Goal: Task Accomplishment & Management: Manage account settings

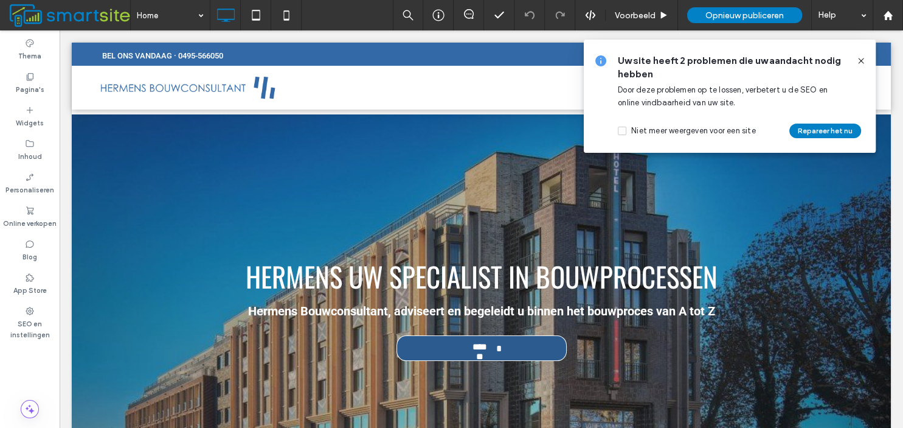
click at [863, 60] on icon at bounding box center [862, 61] width 10 height 10
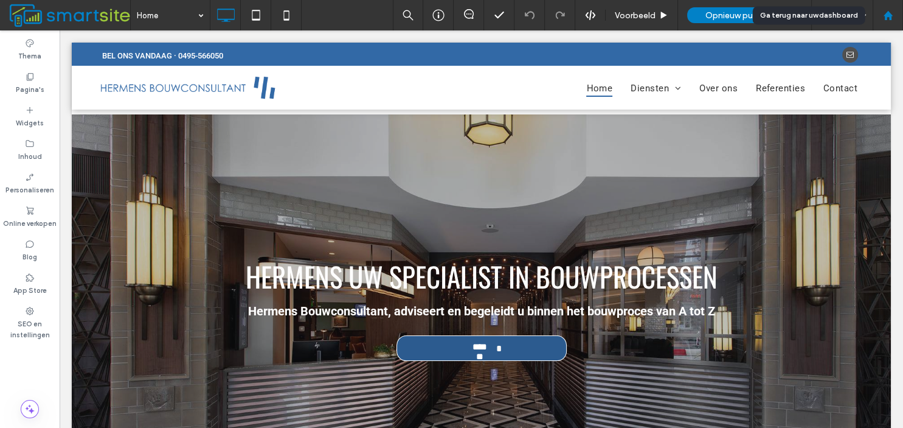
click at [889, 13] on use at bounding box center [887, 14] width 9 height 9
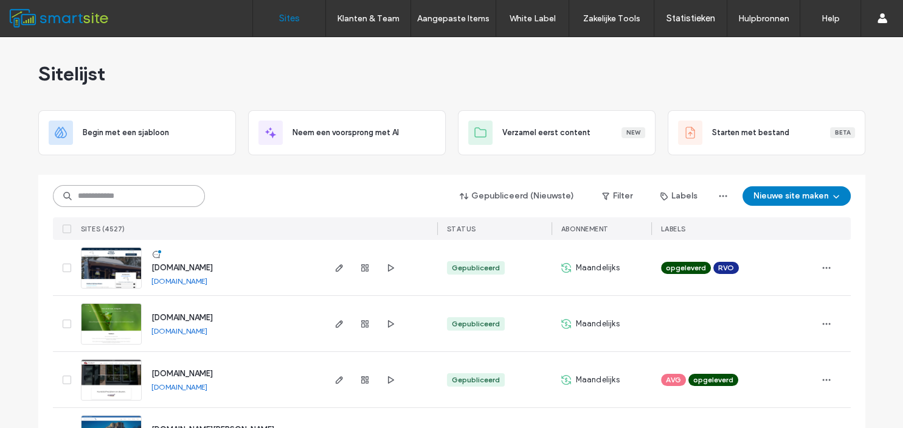
click at [130, 192] on input at bounding box center [129, 196] width 152 height 22
click at [117, 193] on input at bounding box center [129, 196] width 152 height 22
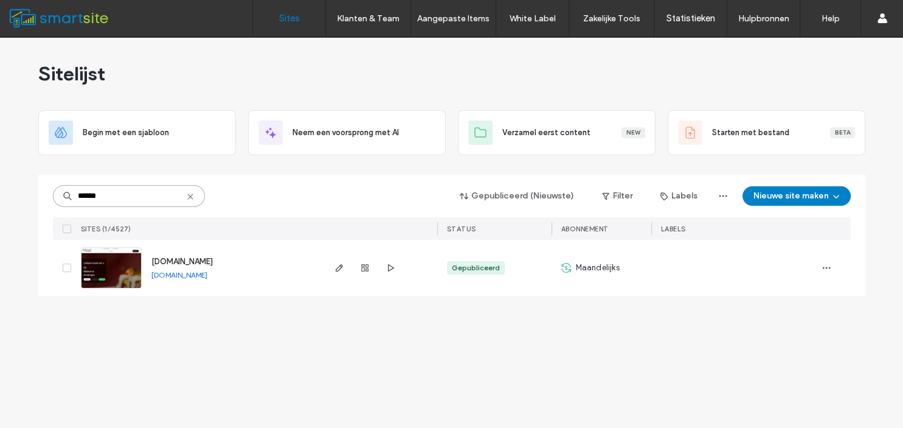
type input "******"
click at [199, 261] on span "www.watamigroningen.nl" at bounding box center [181, 261] width 61 height 9
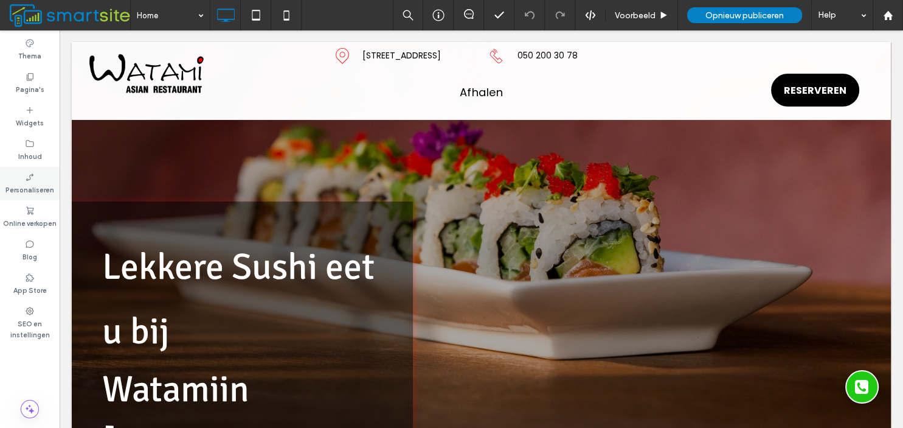
click at [35, 189] on label "Personaliseren" at bounding box center [29, 188] width 49 height 13
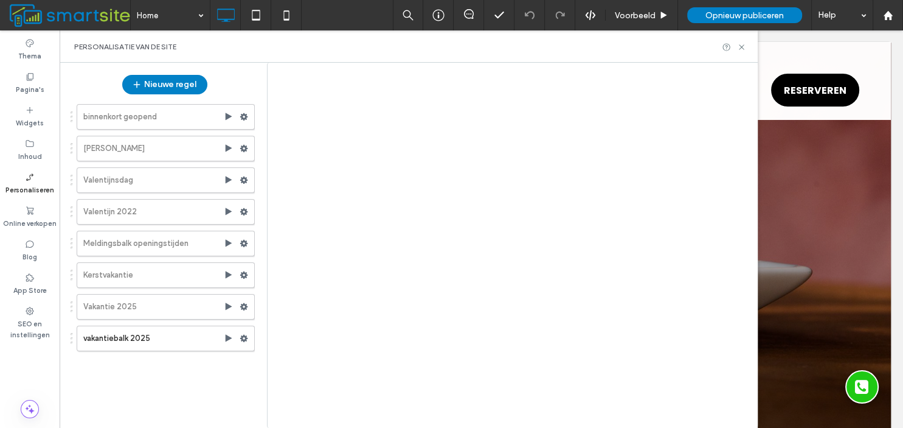
click at [33, 185] on label "Personaliseren" at bounding box center [29, 188] width 49 height 13
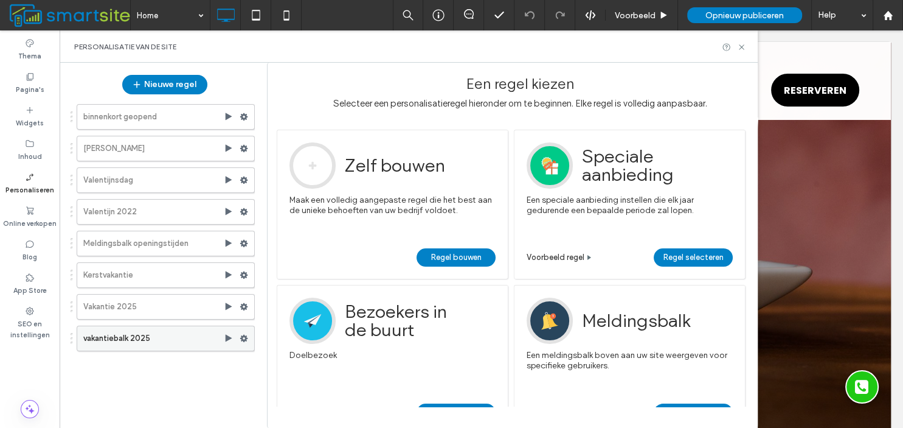
click at [243, 336] on icon at bounding box center [244, 338] width 9 height 9
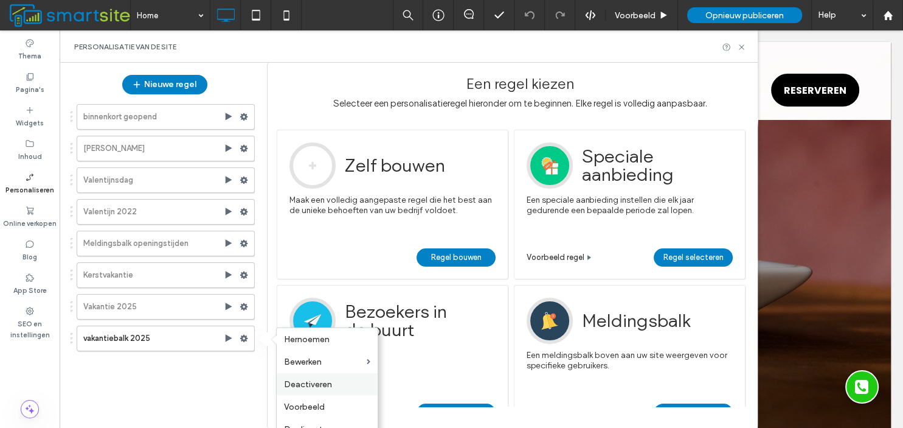
click at [311, 383] on span "Deactiveren" at bounding box center [308, 384] width 48 height 10
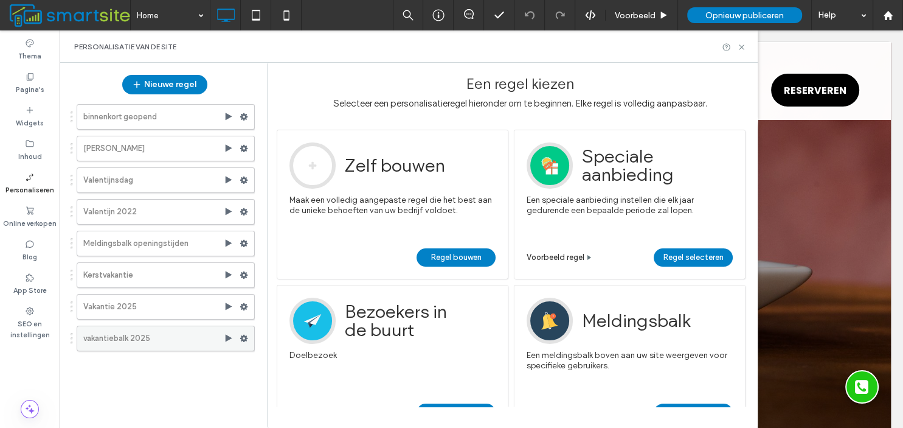
click at [246, 336] on use at bounding box center [244, 338] width 8 height 7
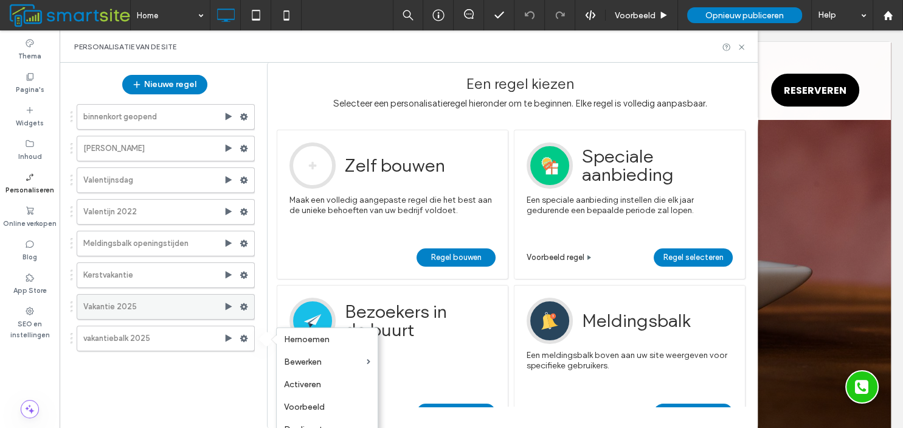
click at [246, 302] on icon at bounding box center [244, 306] width 9 height 9
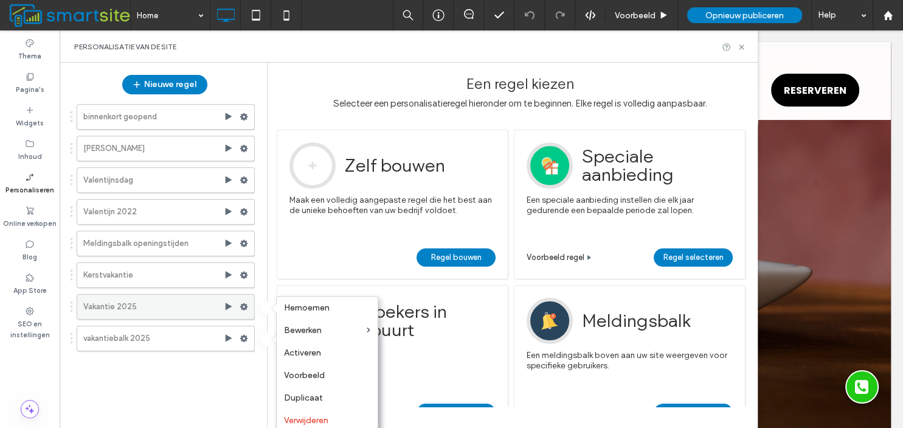
click at [245, 302] on icon at bounding box center [244, 306] width 9 height 9
click at [128, 406] on div "binnenkort geopend Covid Maatregelen Valentijnsdag Valentijn 2022 Meldingsbalk …" at bounding box center [159, 258] width 192 height 320
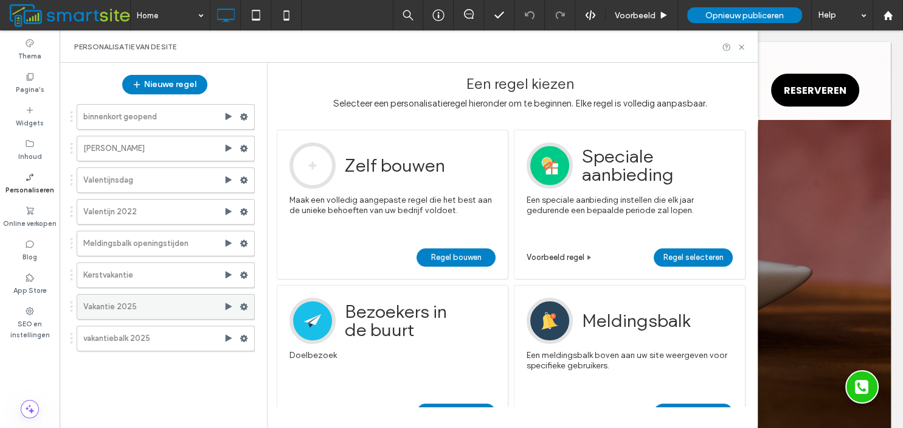
click at [244, 306] on use at bounding box center [244, 306] width 8 height 7
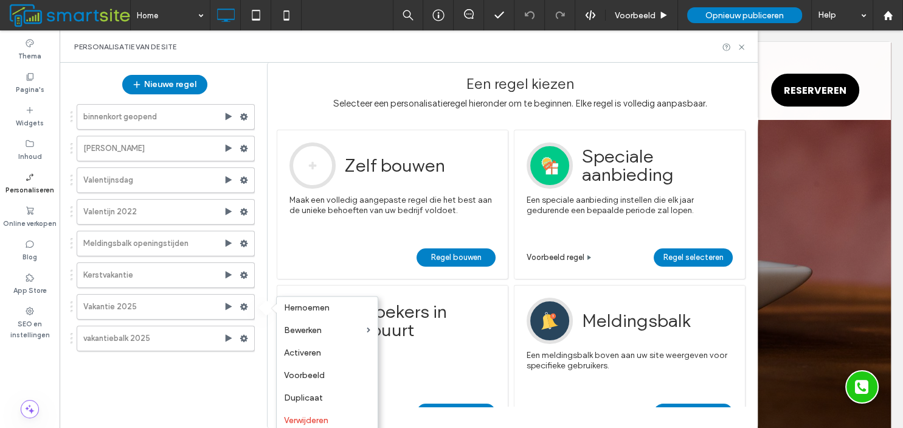
click at [212, 376] on div "binnenkort geopend Covid Maatregelen Valentijnsdag Valentijn 2022 Meldingsbalk …" at bounding box center [159, 258] width 192 height 320
click at [155, 378] on div "binnenkort geopend Covid Maatregelen Valentijnsdag Valentijn 2022 Meldingsbalk …" at bounding box center [159, 258] width 192 height 320
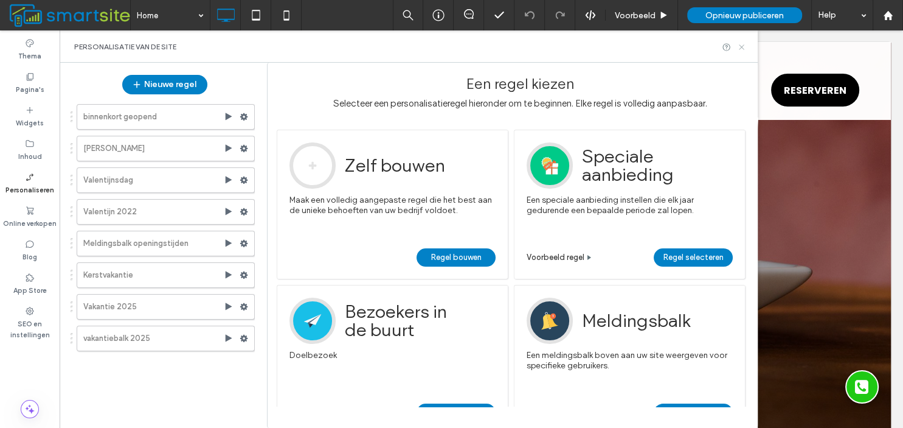
click at [742, 44] on icon at bounding box center [741, 47] width 9 height 9
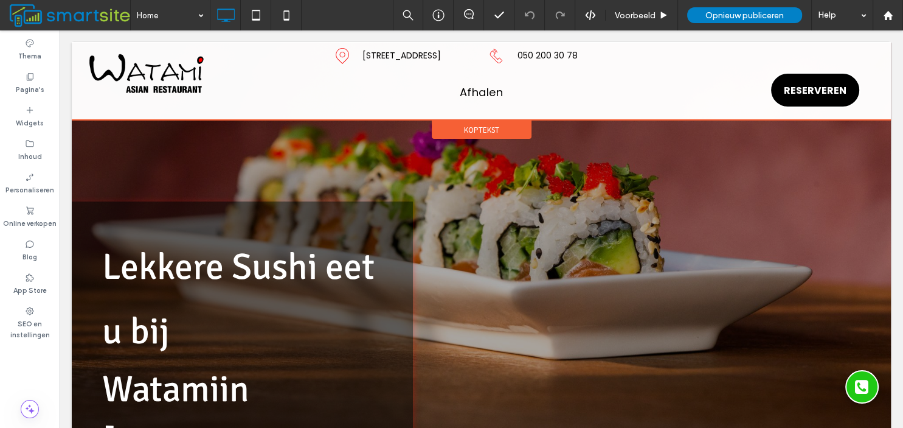
click at [739, 44] on div "Click To Paste Astraat 16, Groningen Click To Paste Click To Paste 050 200 30 7…" at bounding box center [481, 79] width 819 height 75
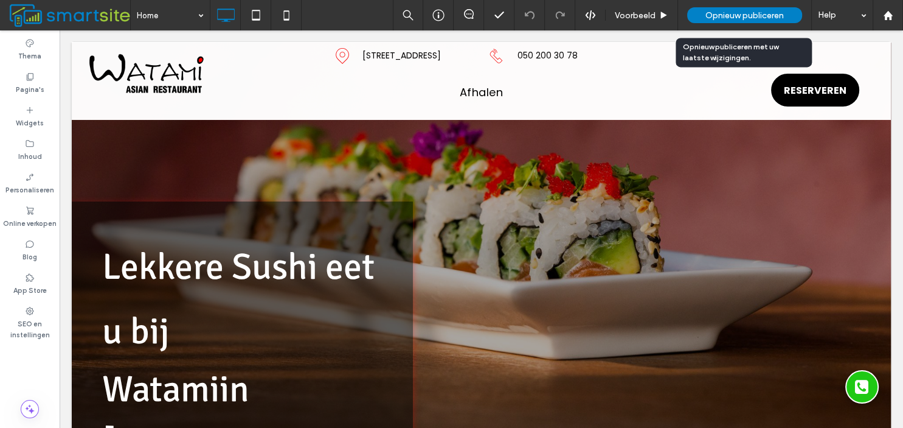
click at [746, 14] on span "Opnieuw publiceren" at bounding box center [745, 15] width 78 height 10
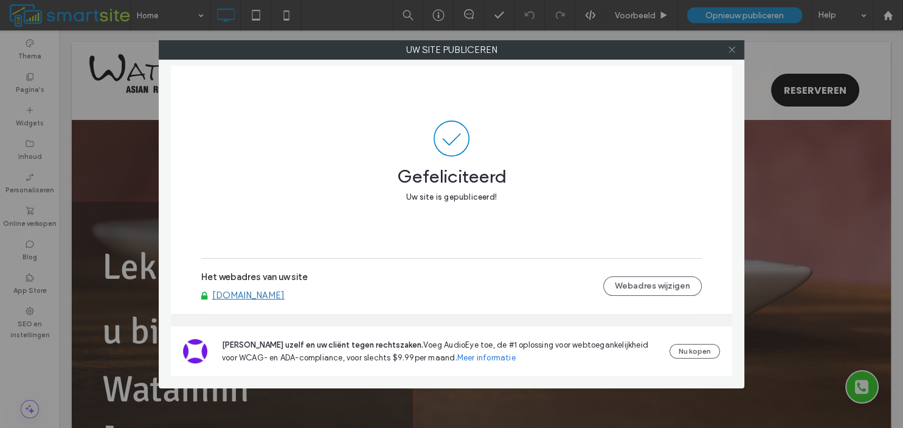
click at [732, 50] on use at bounding box center [732, 50] width 6 height 6
